Goal: Task Accomplishment & Management: Manage account settings

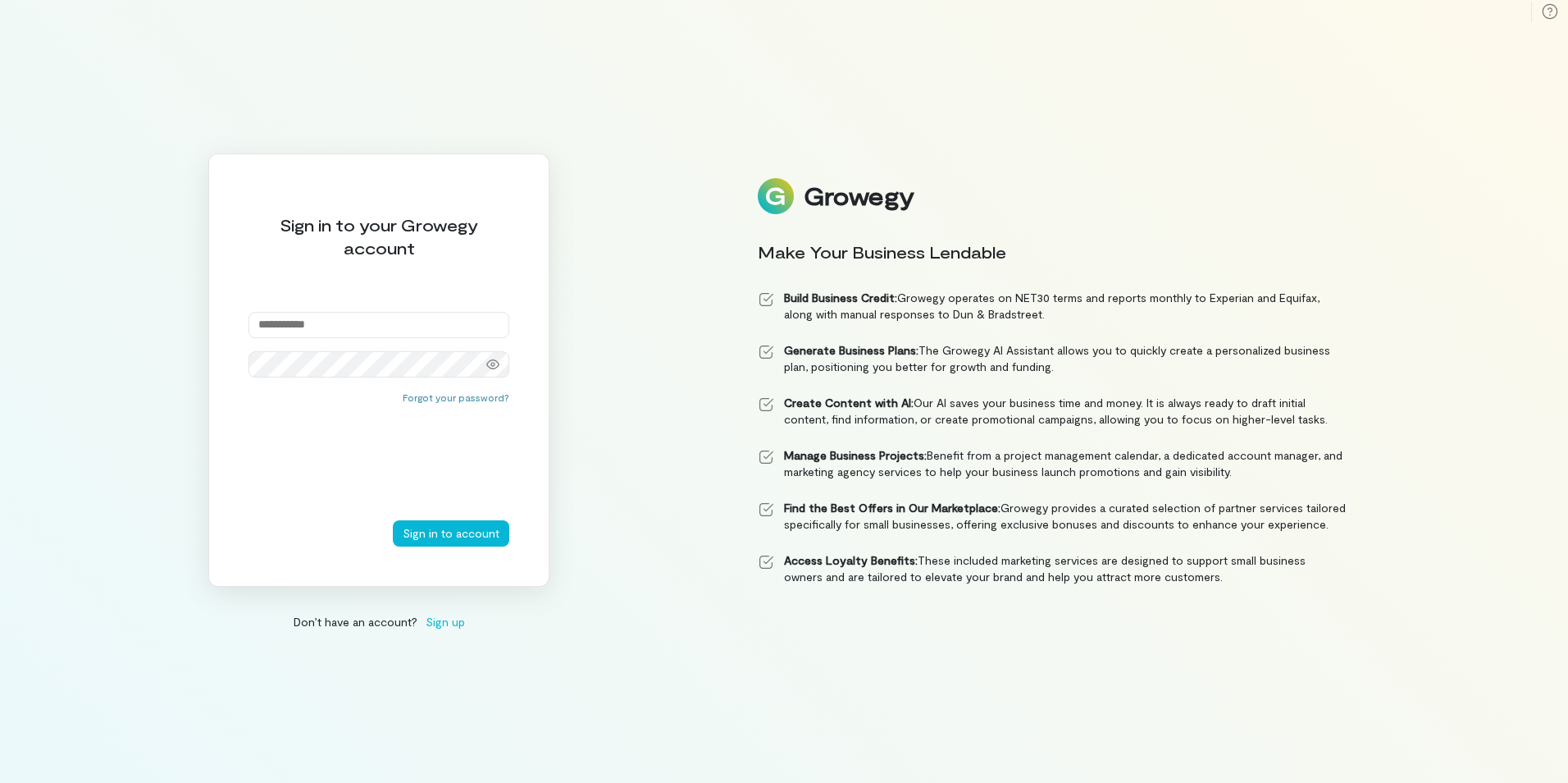
click at [290, 320] on input "email" at bounding box center [379, 324] width 261 height 26
drag, startPoint x: 0, startPoint y: 0, endPoint x: 290, endPoint y: 325, distance: 435.6
click at [290, 323] on input "email" at bounding box center [379, 324] width 261 height 26
type input "**********"
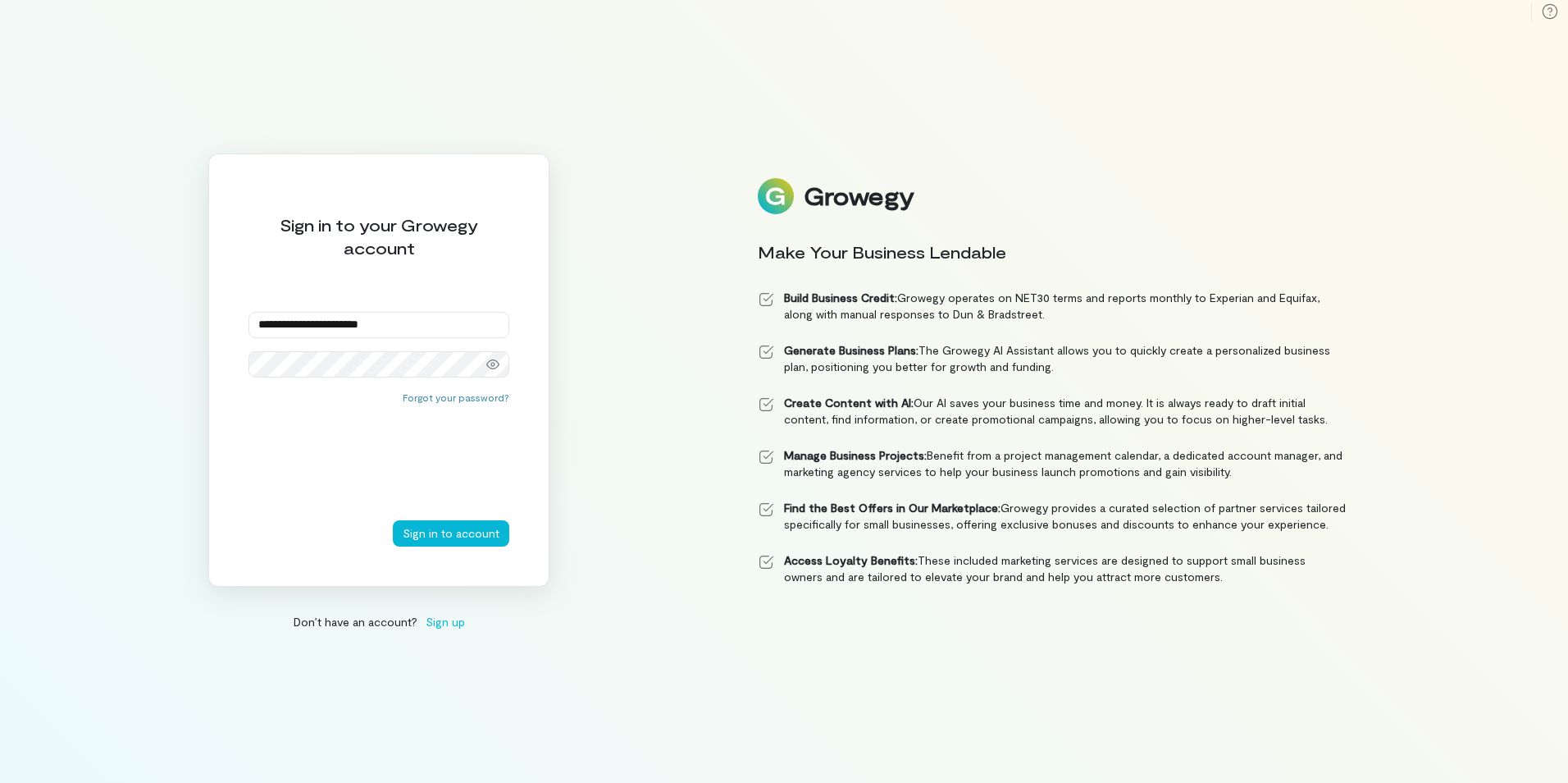
click at [393, 521] on button "Sign in to account" at bounding box center [451, 533] width 117 height 26
click at [504, 363] on div at bounding box center [493, 364] width 33 height 23
click at [393, 521] on button "Sign in to account" at bounding box center [451, 533] width 117 height 26
click at [451, 391] on button "Forgot your password?" at bounding box center [456, 397] width 107 height 14
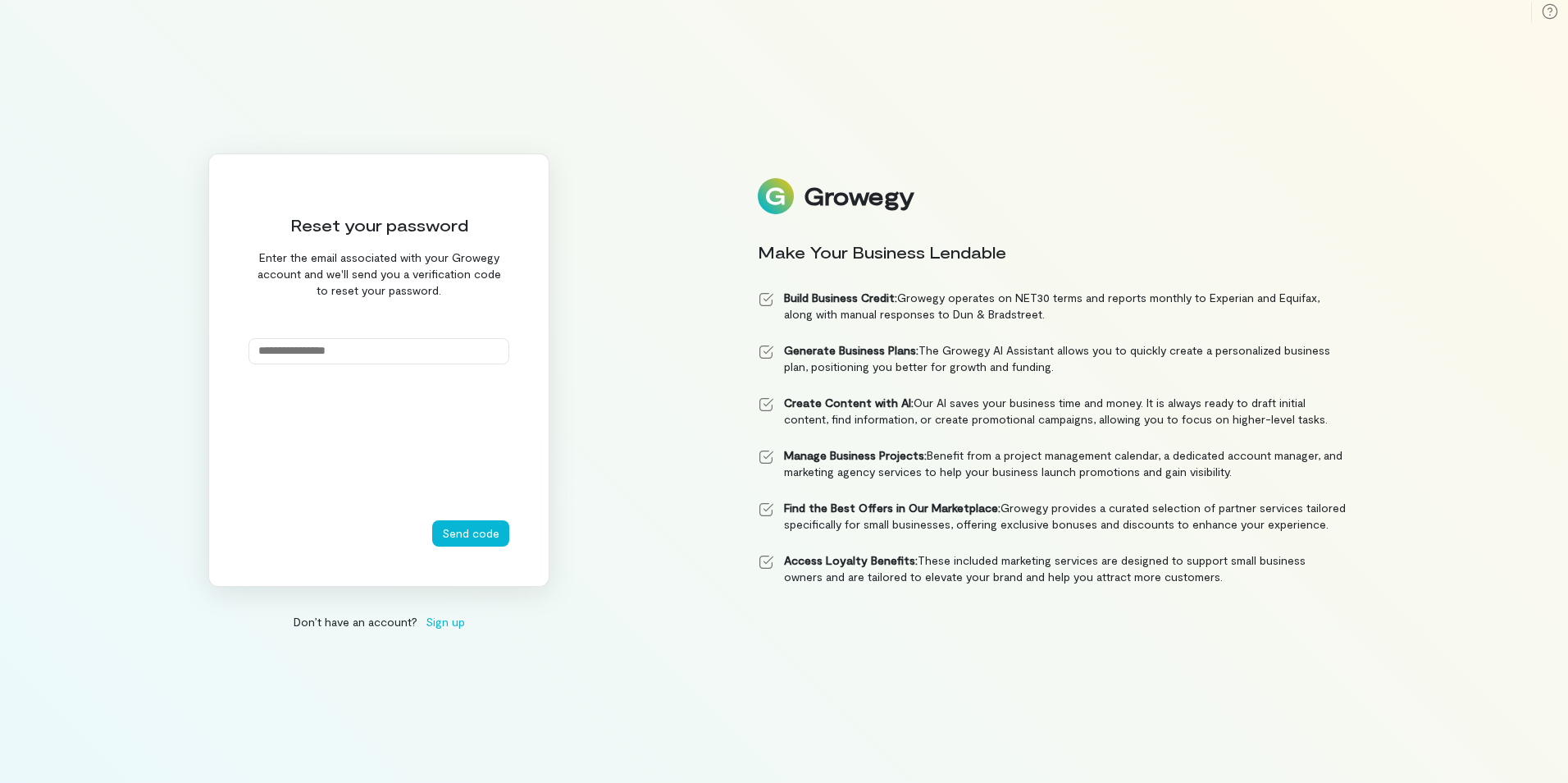
click at [297, 349] on input "email" at bounding box center [379, 351] width 261 height 26
type input "**********"
click at [433, 521] on button "Send code" at bounding box center [471, 533] width 77 height 26
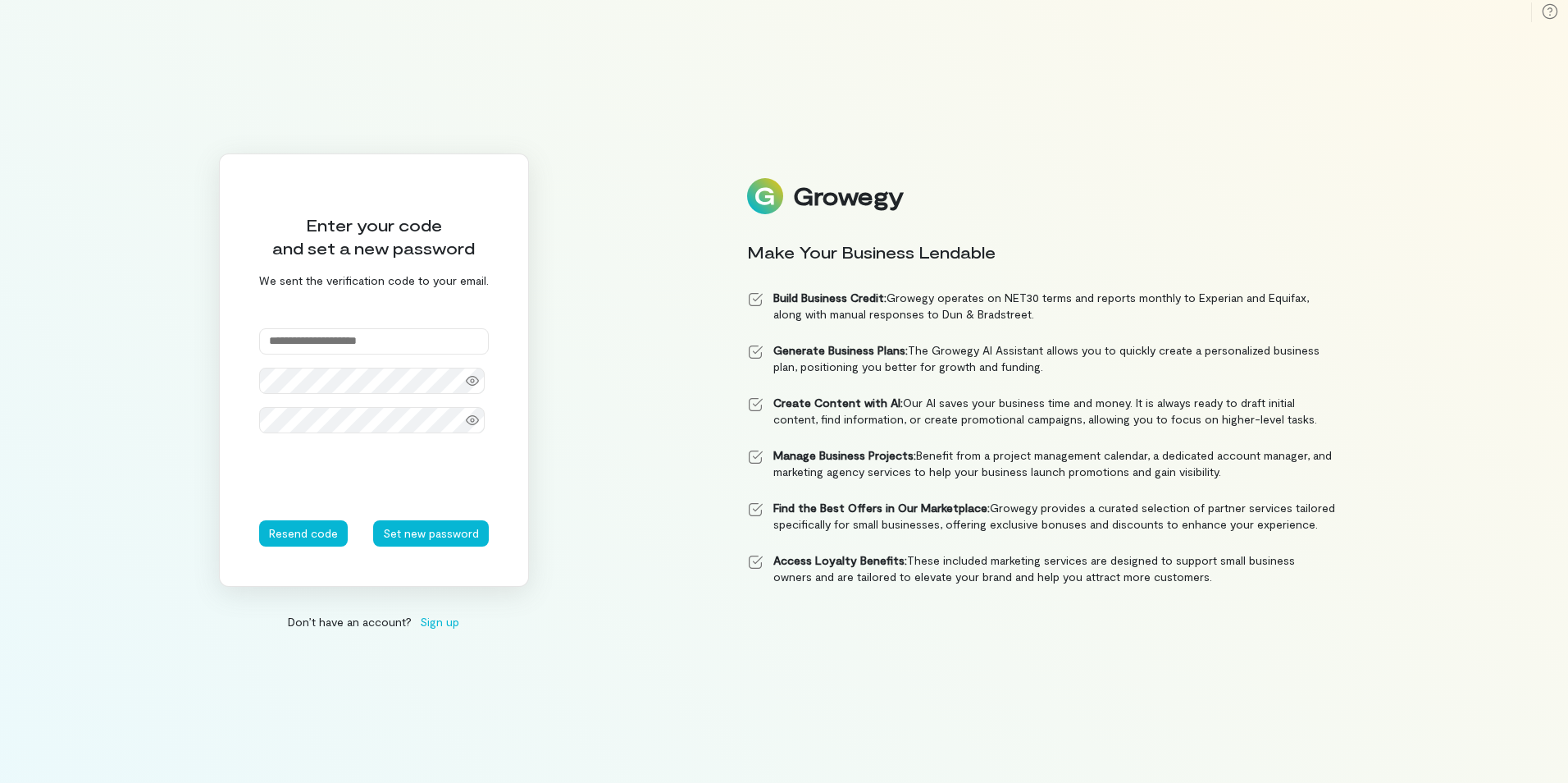
click at [297, 349] on input "text" at bounding box center [374, 340] width 229 height 26
